Goal: Task Accomplishment & Management: Manage account settings

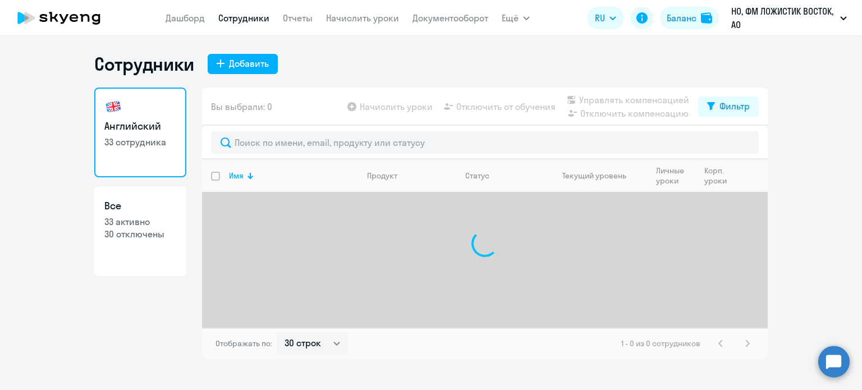
select select "30"
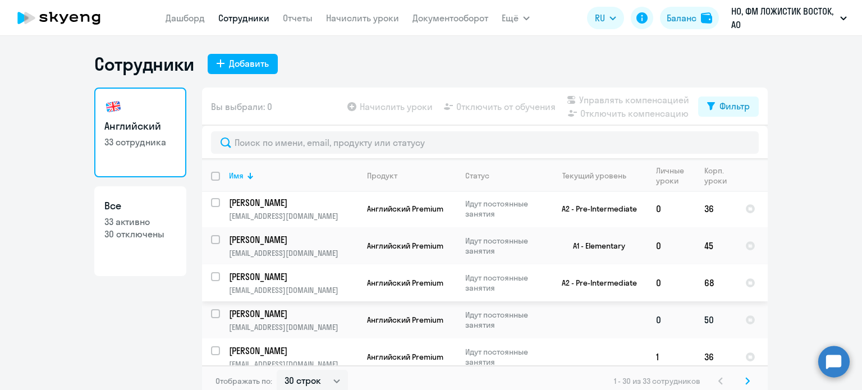
scroll to position [168, 0]
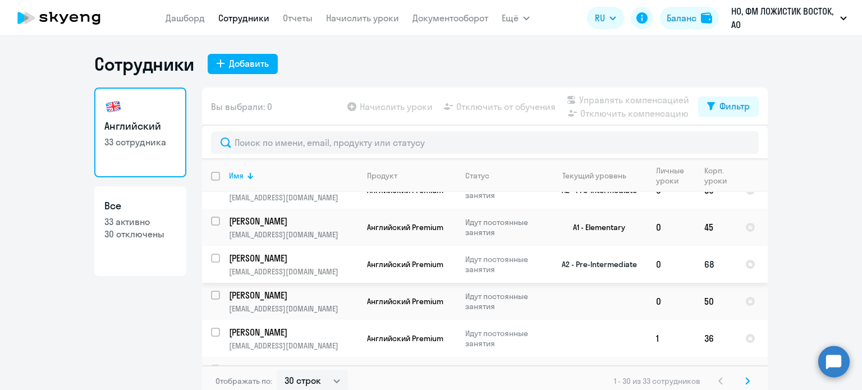
click at [212, 262] on input "select row 12064781" at bounding box center [222, 265] width 22 height 22
checkbox input "true"
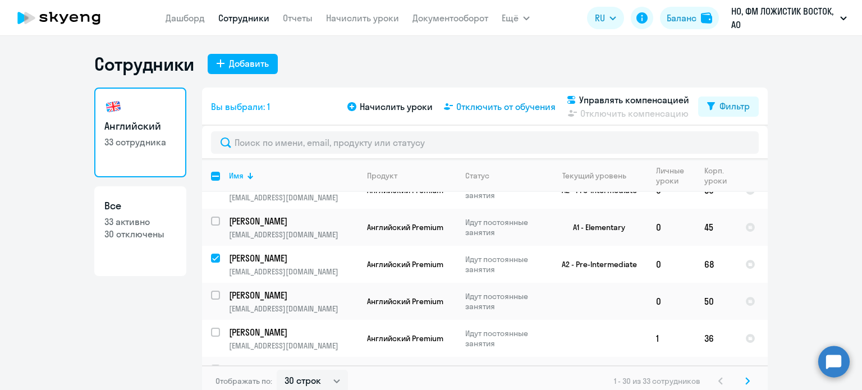
click at [506, 105] on span "Отключить от обучения" at bounding box center [505, 106] width 99 height 13
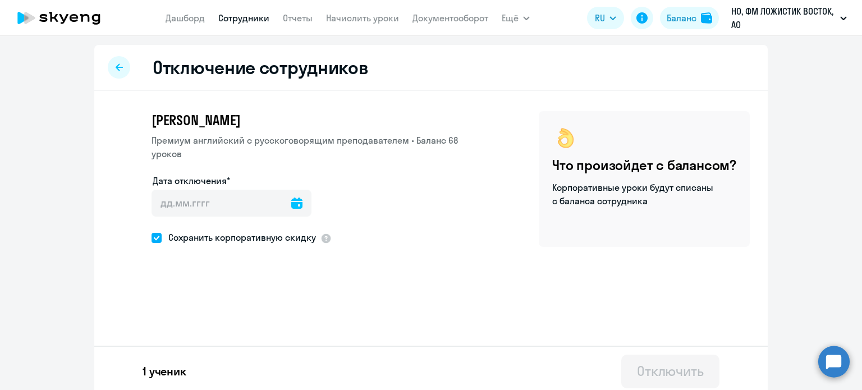
click at [291, 202] on icon at bounding box center [296, 203] width 11 height 11
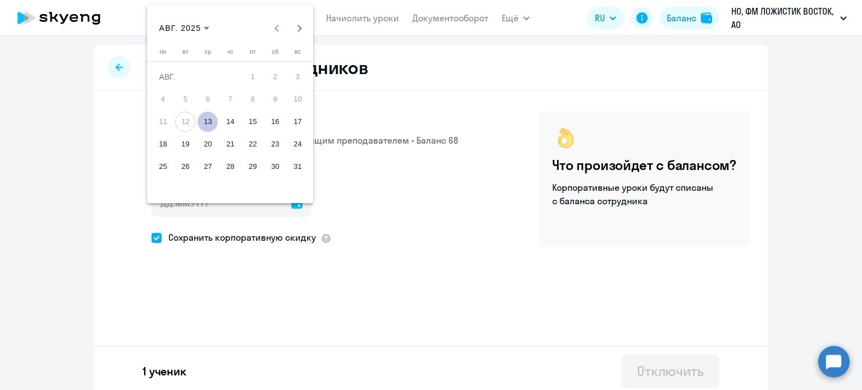
click at [212, 125] on span "13" at bounding box center [208, 122] width 20 height 20
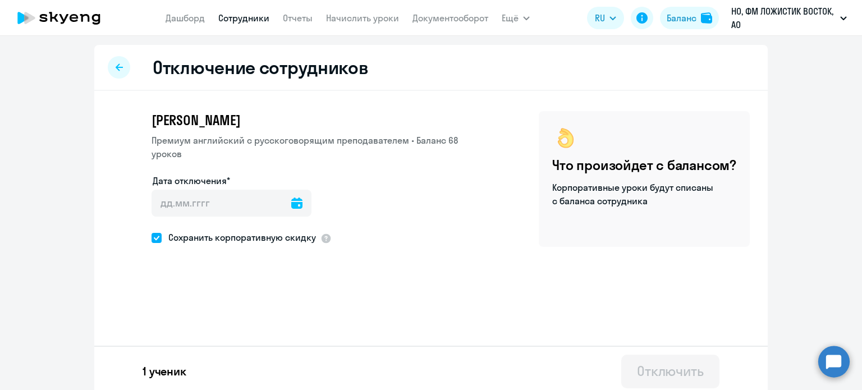
type input "[DATE]"
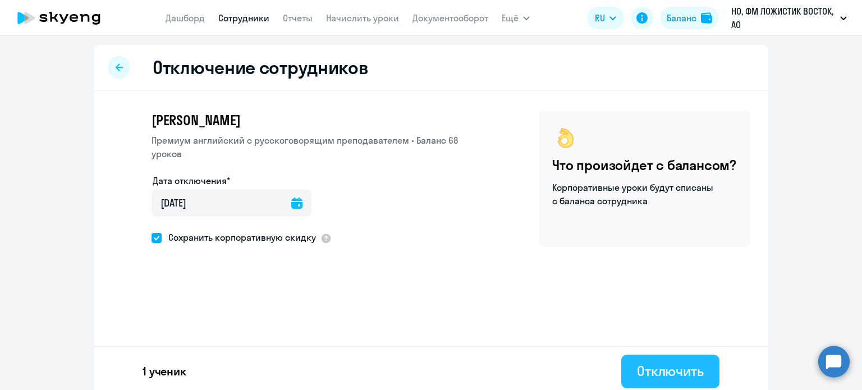
click at [644, 363] on div "Отключить" at bounding box center [670, 371] width 67 height 18
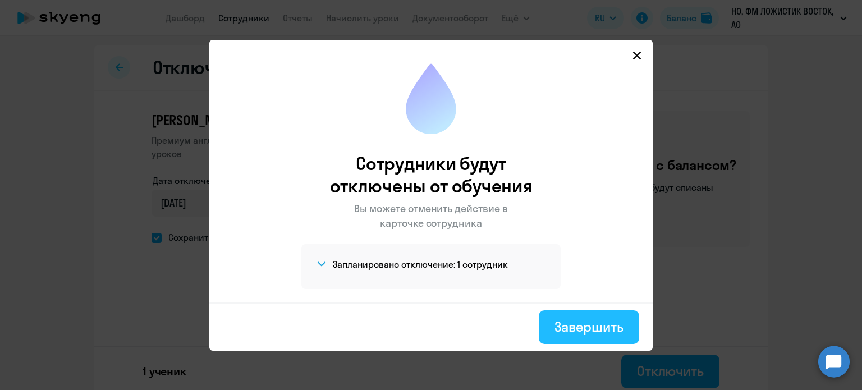
click at [555, 323] on div "Завершить" at bounding box center [589, 327] width 69 height 18
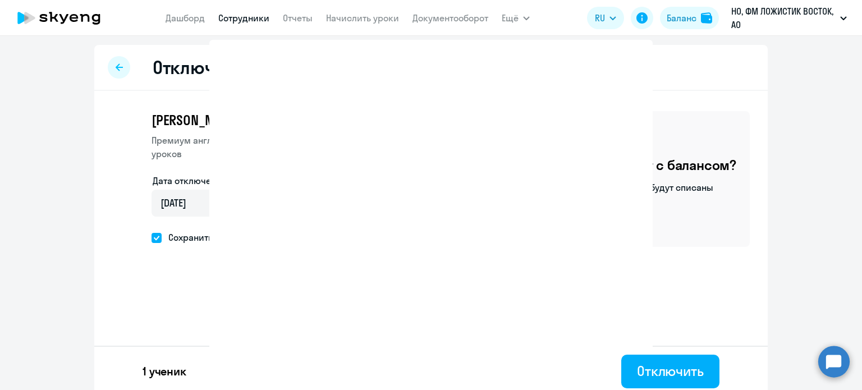
select select "30"
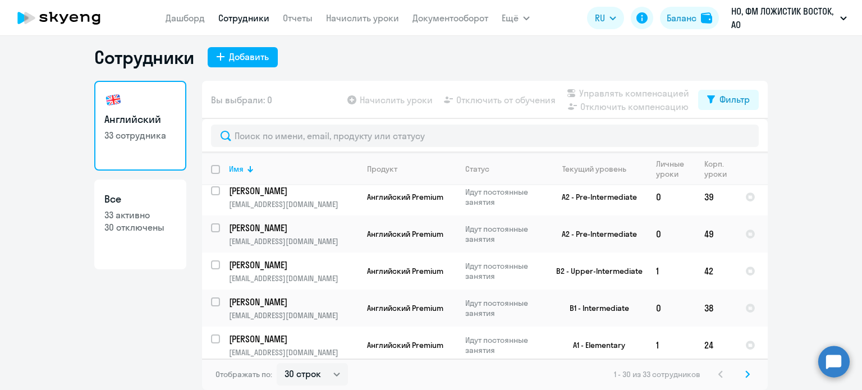
scroll to position [898, 0]
